Goal: Consume media (video, audio): Consume media (video, audio)

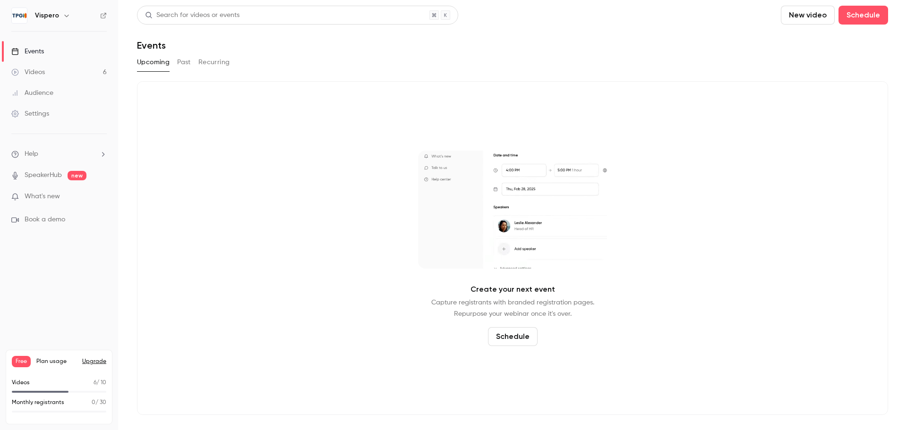
click at [71, 68] on link "Videos 6" at bounding box center [59, 72] width 118 height 21
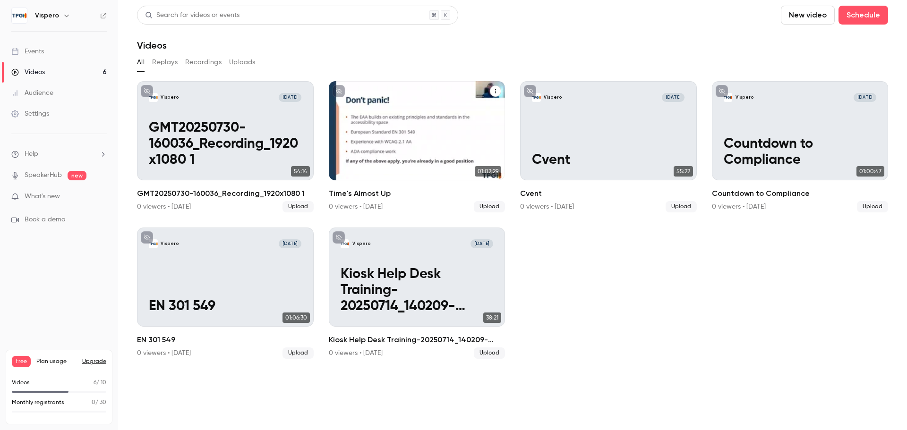
click at [374, 135] on div "Vispero [DATE] Time's Almost Up" at bounding box center [417, 130] width 177 height 99
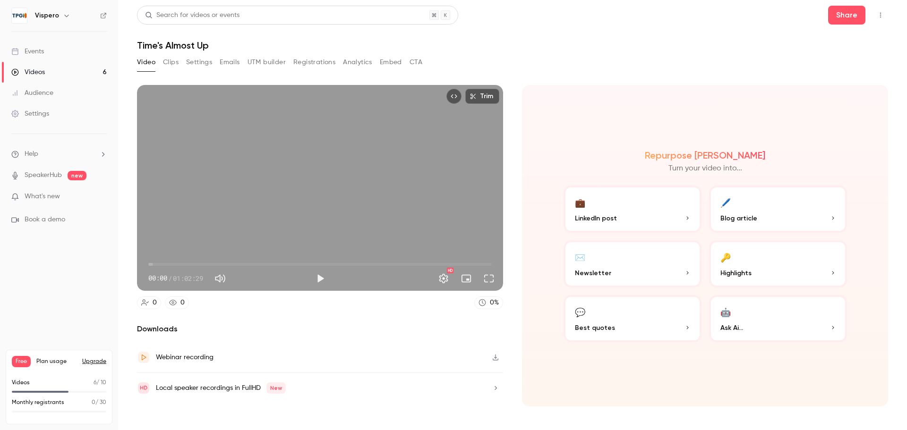
click at [762, 268] on p "Highlights" at bounding box center [777, 273] width 115 height 10
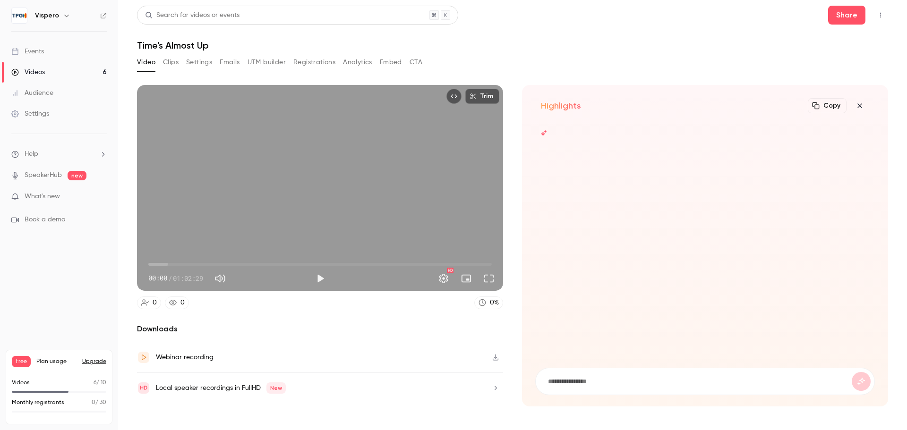
click at [863, 103] on icon "button" at bounding box center [859, 106] width 11 height 8
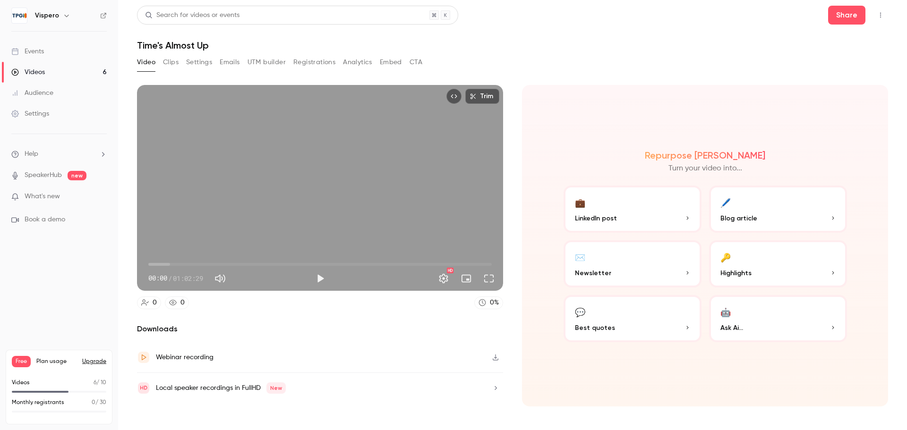
click at [738, 313] on button "🤖 Ask Ai..." at bounding box center [778, 318] width 138 height 47
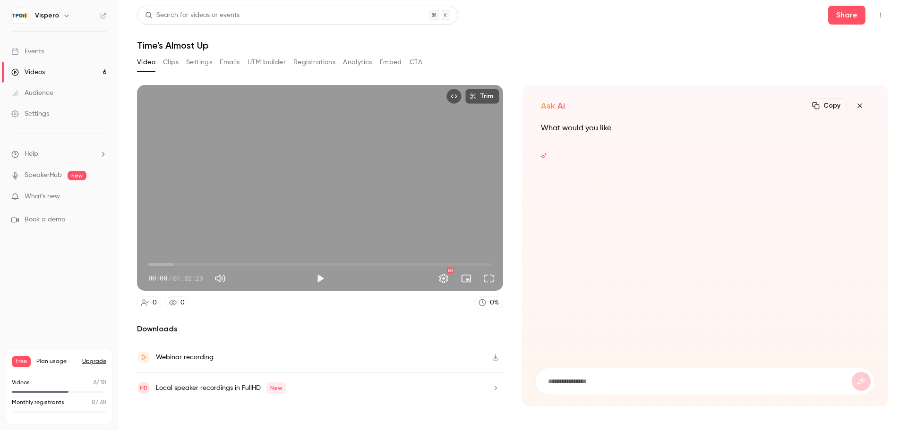
click at [177, 63] on button "Clips" at bounding box center [171, 62] width 16 height 15
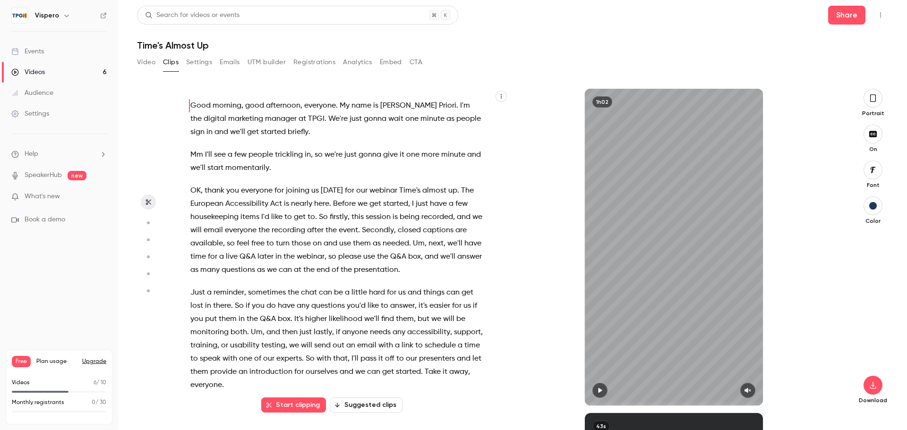
click at [366, 411] on button "Suggested clips" at bounding box center [366, 405] width 73 height 15
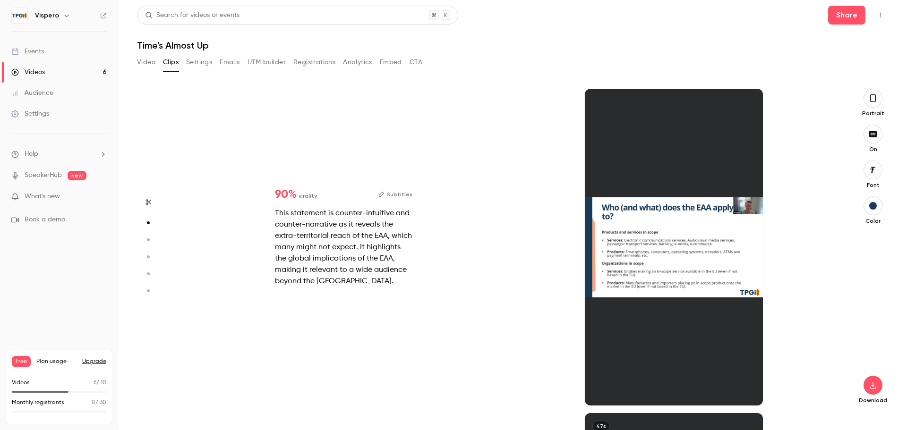
scroll to position [324, 0]
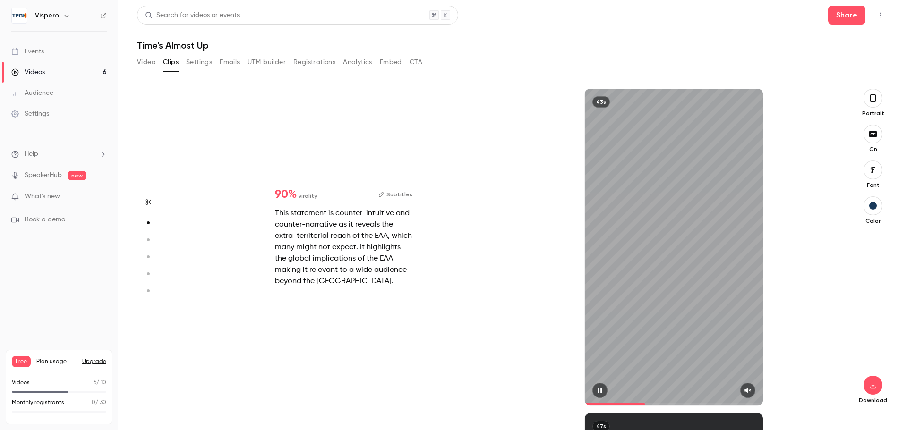
click at [745, 392] on icon "button" at bounding box center [748, 390] width 6 height 5
click at [587, 405] on span at bounding box center [622, 404] width 75 height 3
type input "*"
click at [747, 391] on icon "button" at bounding box center [748, 390] width 6 height 5
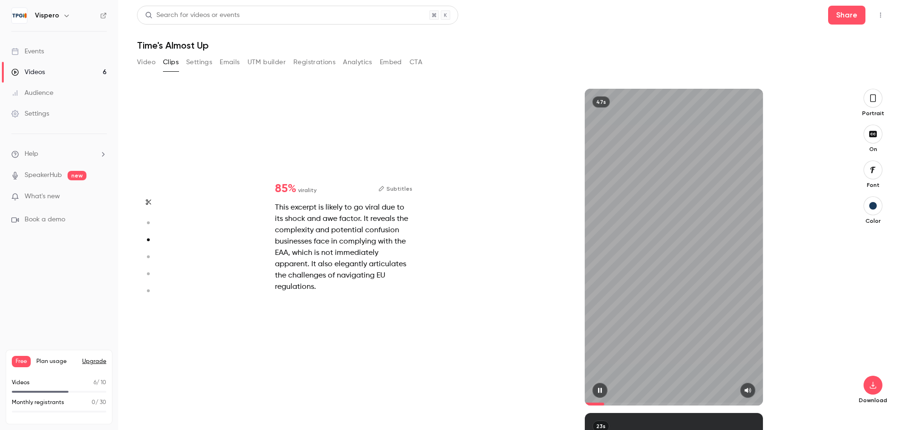
click at [589, 404] on span at bounding box center [595, 404] width 20 height 3
type input "*"
click at [751, 389] on icon "button" at bounding box center [748, 390] width 8 height 7
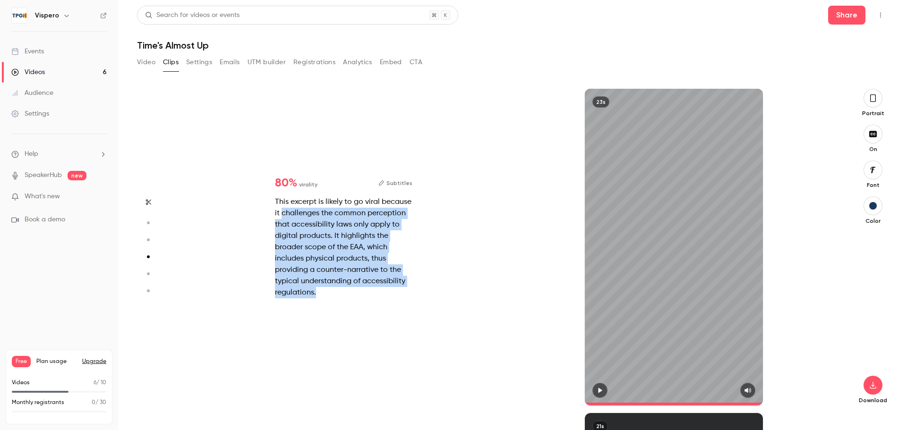
drag, startPoint x: 282, startPoint y: 210, endPoint x: 365, endPoint y: 289, distance: 113.9
click at [365, 289] on div "This excerpt is likely to go viral because it challenges the common perception …" at bounding box center [343, 247] width 137 height 102
copy div "challenges the common perception that accessibility laws only apply to digital …"
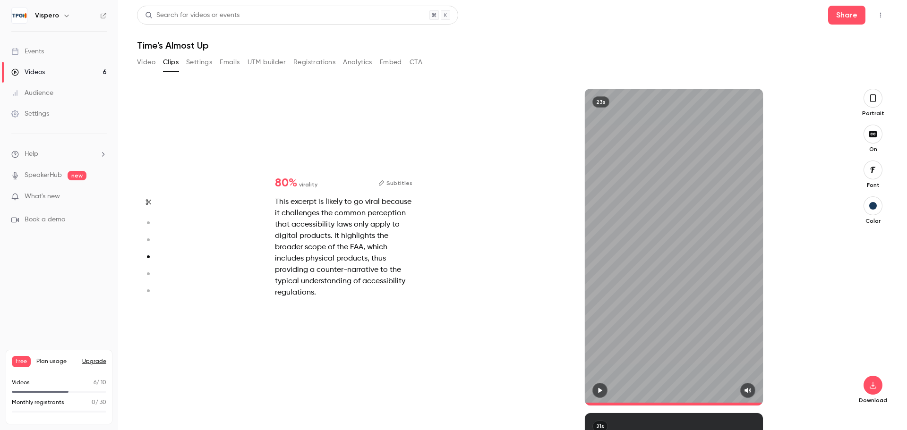
click at [394, 183] on button "Subtitles" at bounding box center [395, 183] width 34 height 11
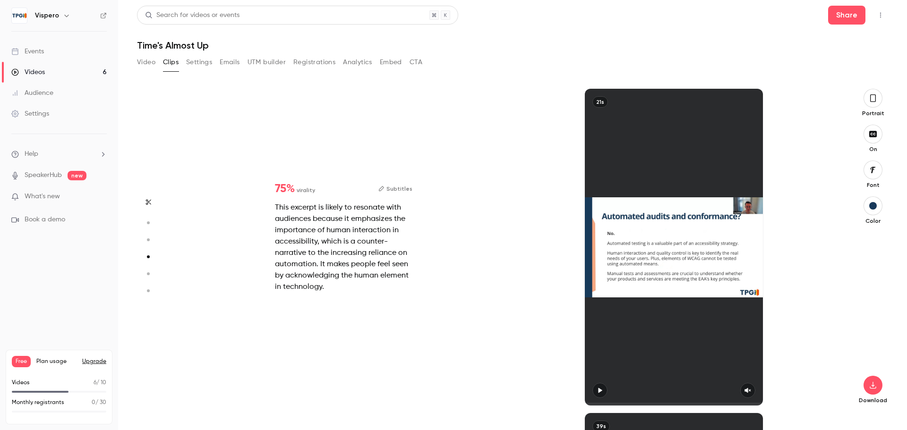
type input "*"
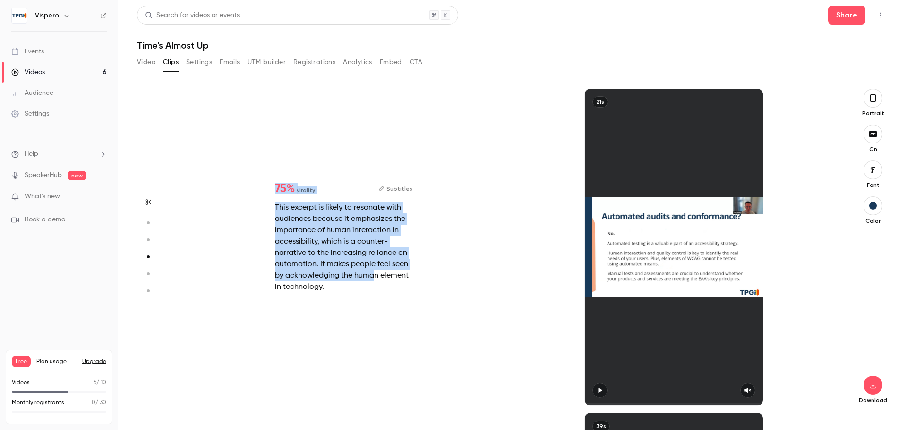
scroll to position [1298, 0]
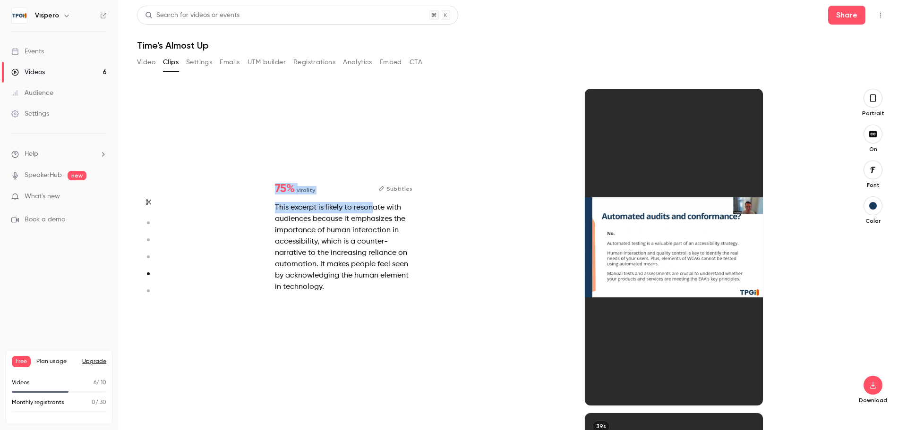
drag, startPoint x: 193, startPoint y: 138, endPoint x: 374, endPoint y: 199, distance: 191.3
click at [374, 199] on div "Start clipping Suggested clips 1h02 90 % virality Subtitles This statement is c…" at bounding box center [509, 259] width 660 height 341
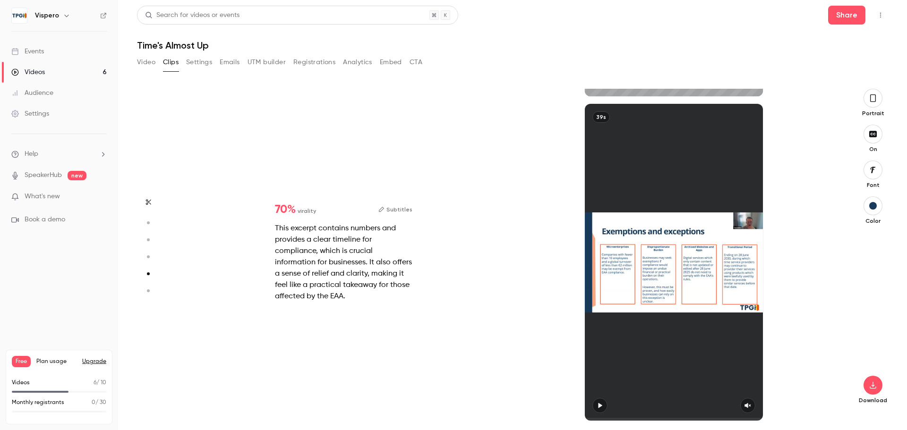
type input "*"
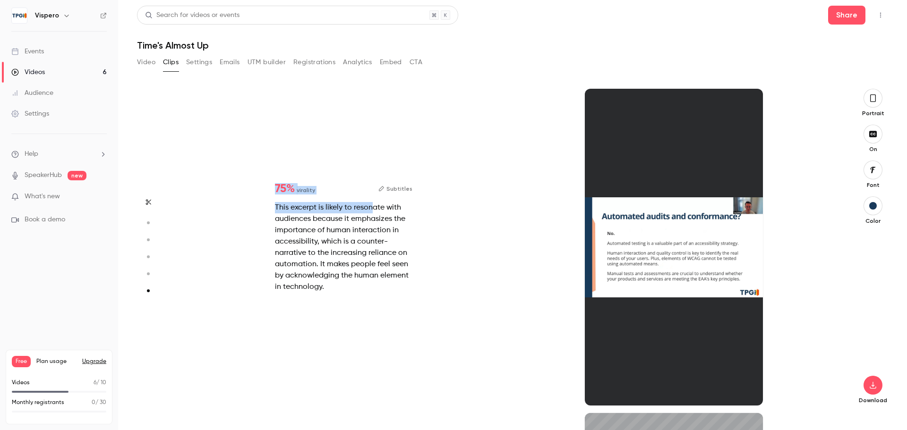
type input "*"
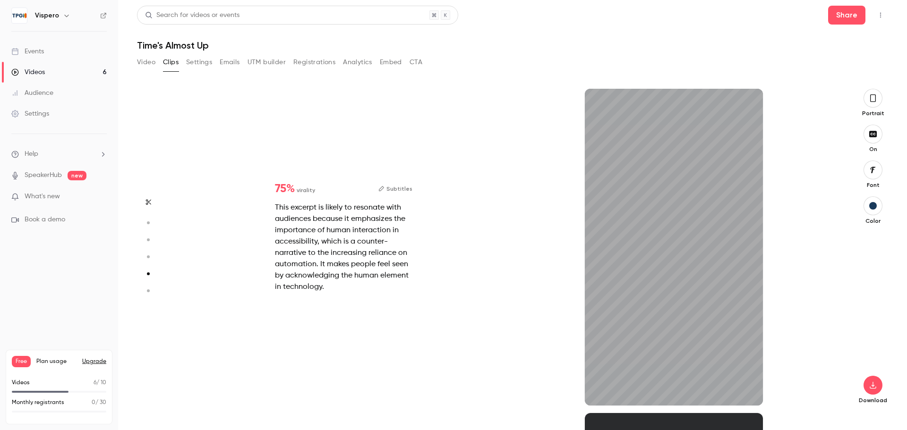
click at [362, 256] on div "This excerpt is likely to resonate with audiences because it emphasizes the imp…" at bounding box center [343, 247] width 137 height 91
type input "*"
click at [873, 380] on button "button" at bounding box center [872, 385] width 19 height 19
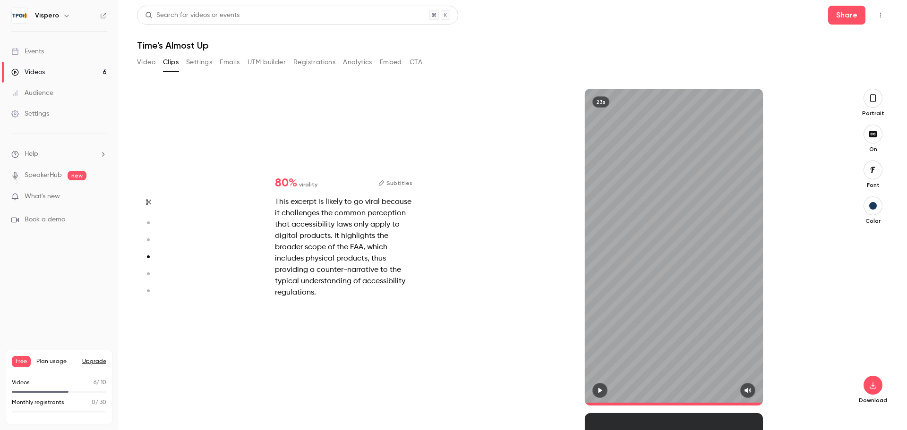
click at [751, 28] on header "Search for videos or events Share Time's Almost Up" at bounding box center [512, 28] width 751 height 45
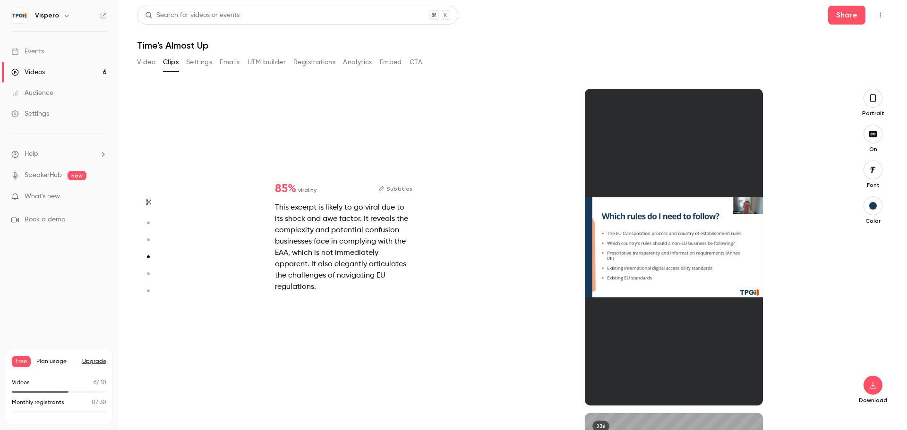
type input "*"
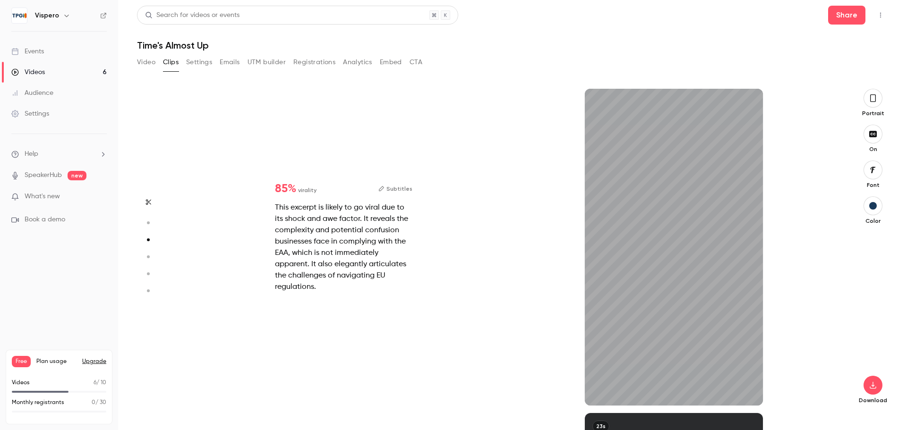
type input "*"
click at [879, 389] on button "button" at bounding box center [872, 385] width 19 height 19
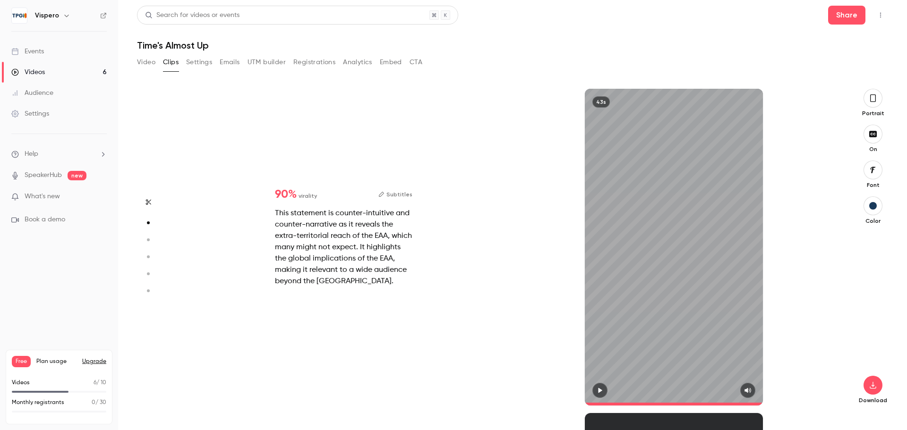
click at [801, 125] on div "43s" at bounding box center [674, 247] width 330 height 317
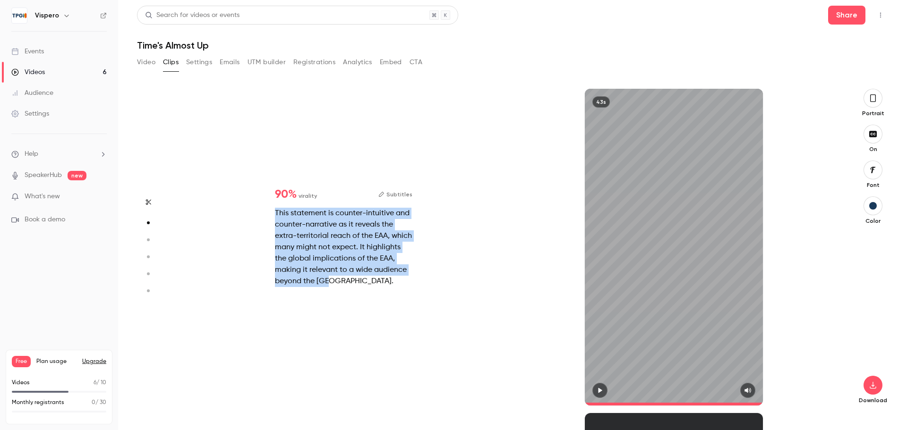
drag, startPoint x: 275, startPoint y: 213, endPoint x: 393, endPoint y: 279, distance: 135.5
click at [393, 279] on div "This statement is counter-intuitive and counter-narrative as it reveals the ext…" at bounding box center [343, 247] width 137 height 79
copy div "This statement is counter-intuitive and counter-narrative as it reveals the ext…"
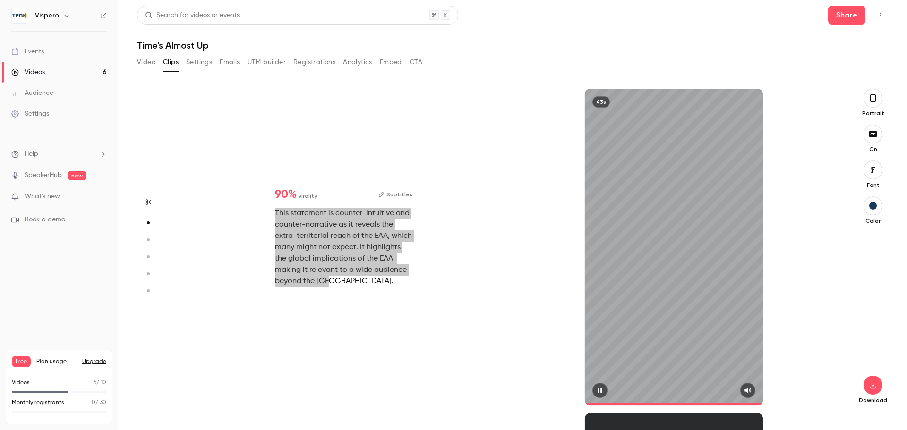
type input "*"
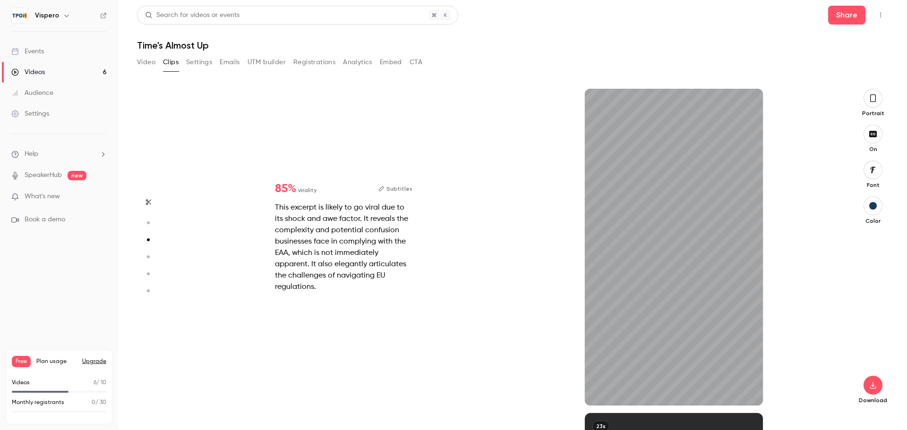
type input "*"
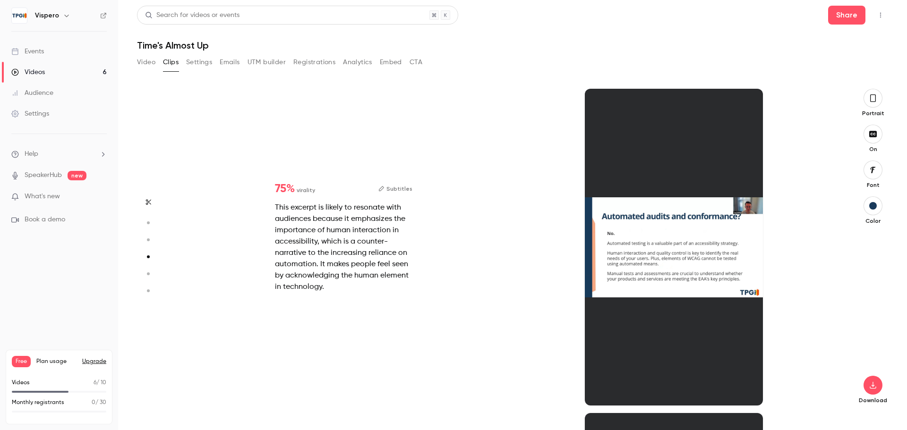
type input "*"
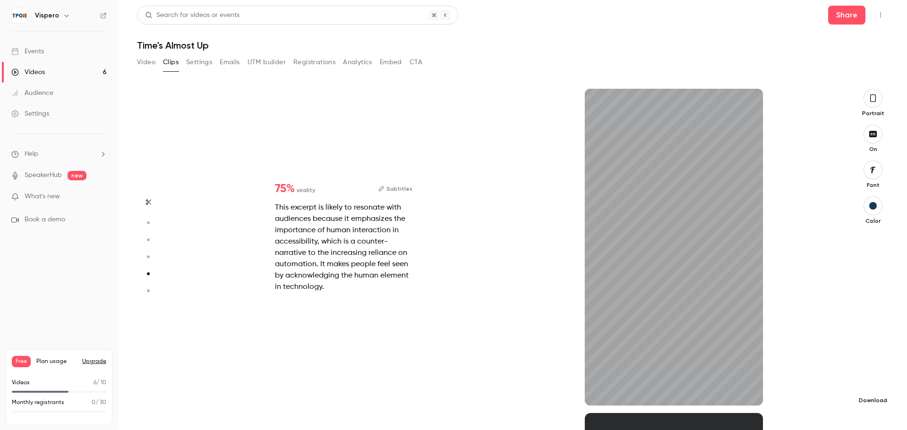
click at [874, 380] on button "button" at bounding box center [872, 385] width 19 height 19
type input "****"
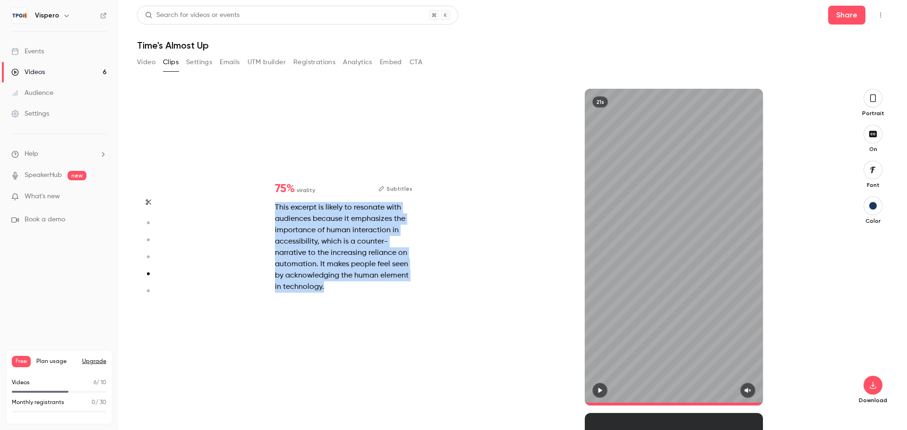
drag, startPoint x: 281, startPoint y: 209, endPoint x: 359, endPoint y: 305, distance: 123.5
click at [359, 305] on div "75 % virality Subtitles This excerpt is likely to resonate with audiences becau…" at bounding box center [344, 238] width 168 height 140
copy div "This excerpt is likely to resonate with audiences because it emphasizes the imp…"
